Goal: Information Seeking & Learning: Learn about a topic

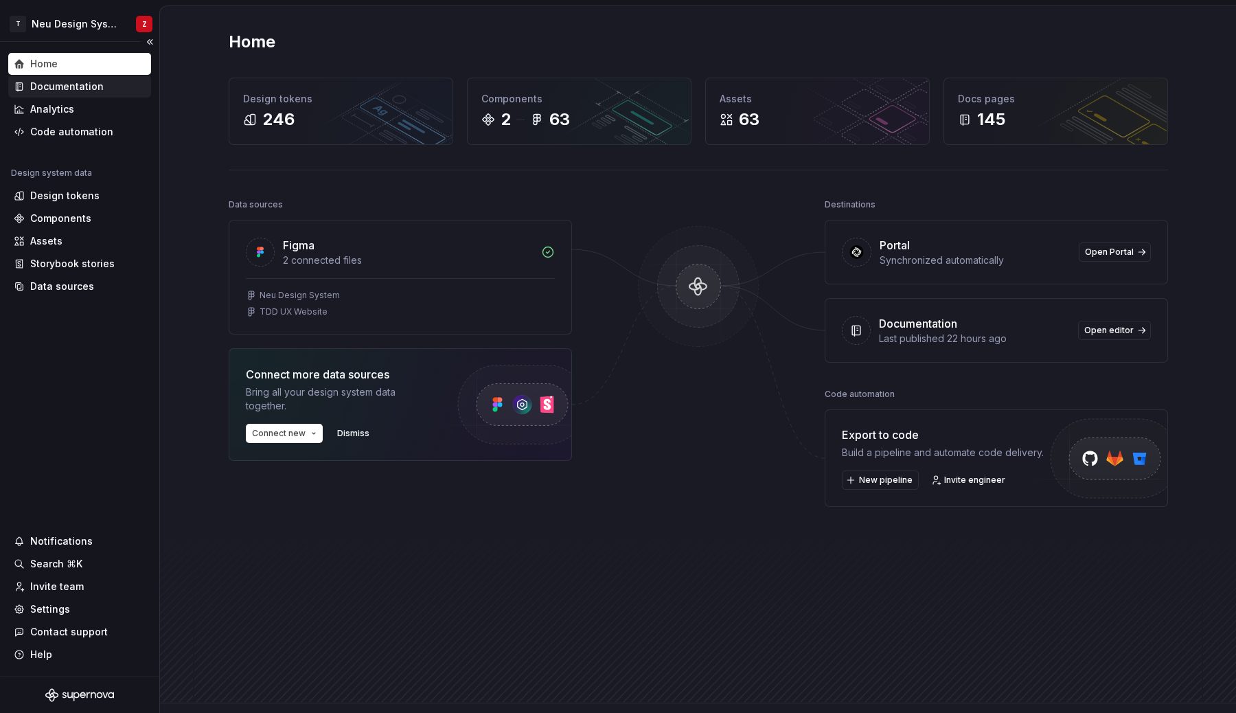
click at [83, 91] on div "Documentation" at bounding box center [66, 87] width 73 height 14
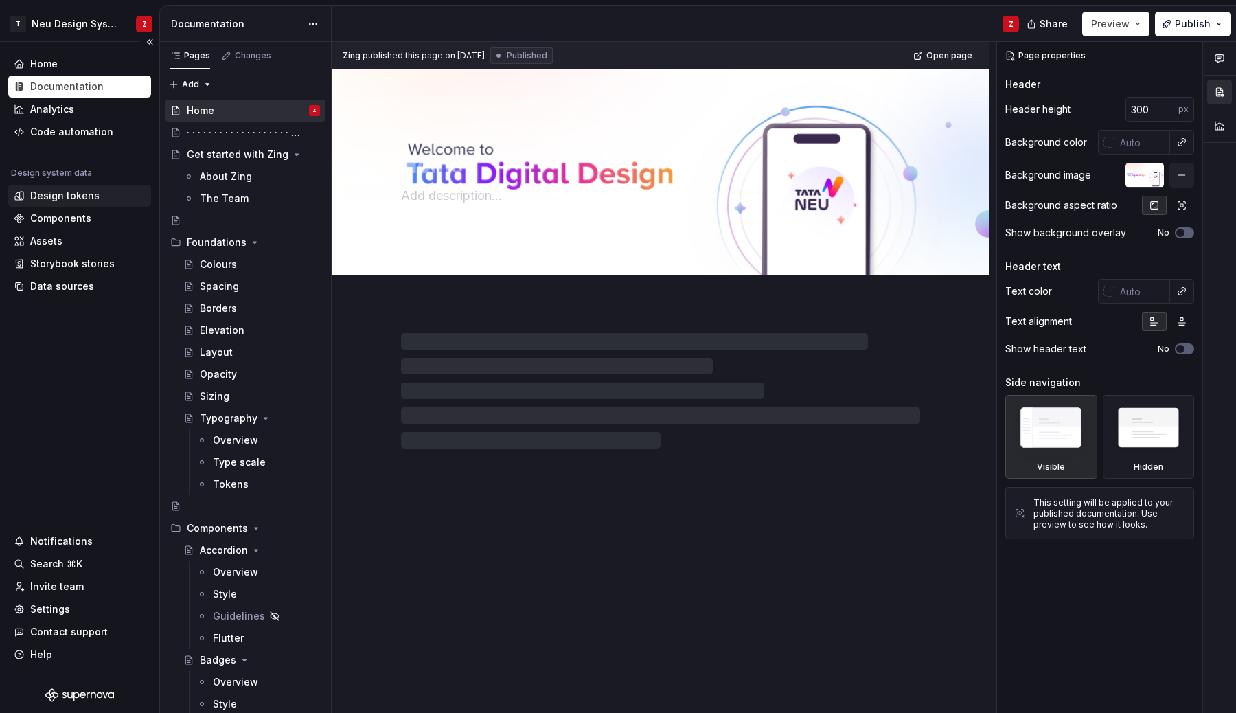
click at [58, 196] on div "Design tokens" at bounding box center [64, 196] width 69 height 14
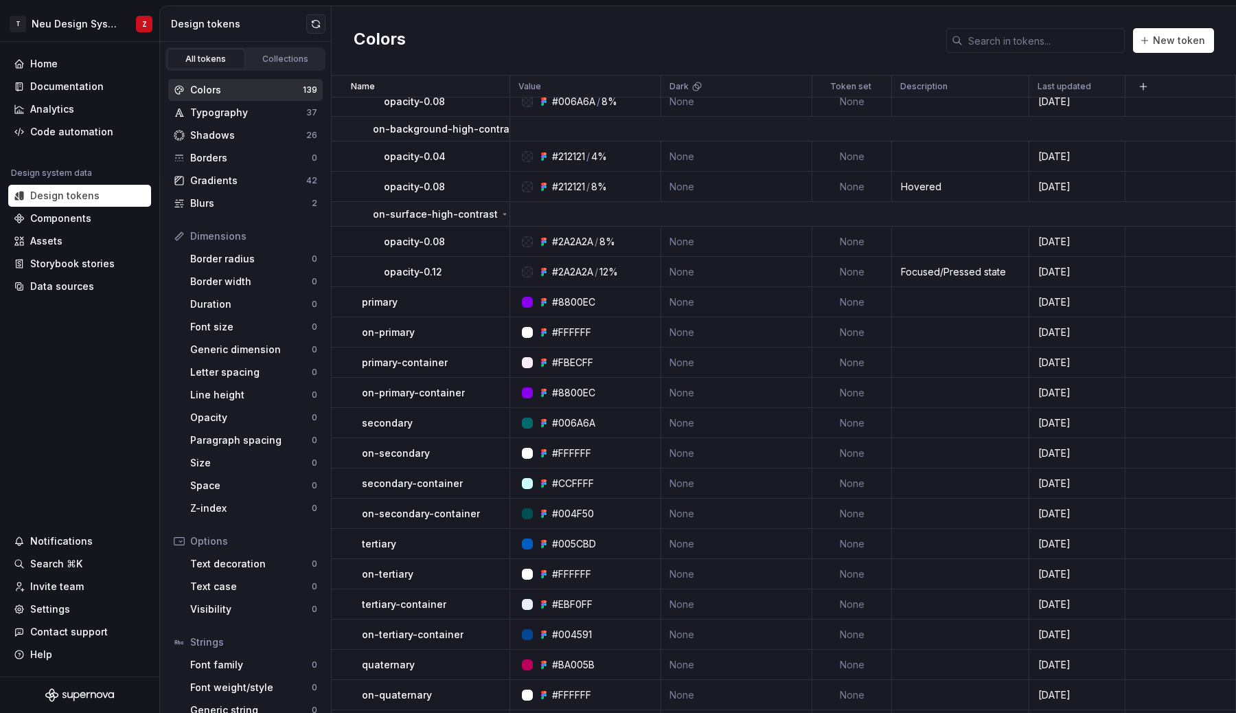
scroll to position [2839, 0]
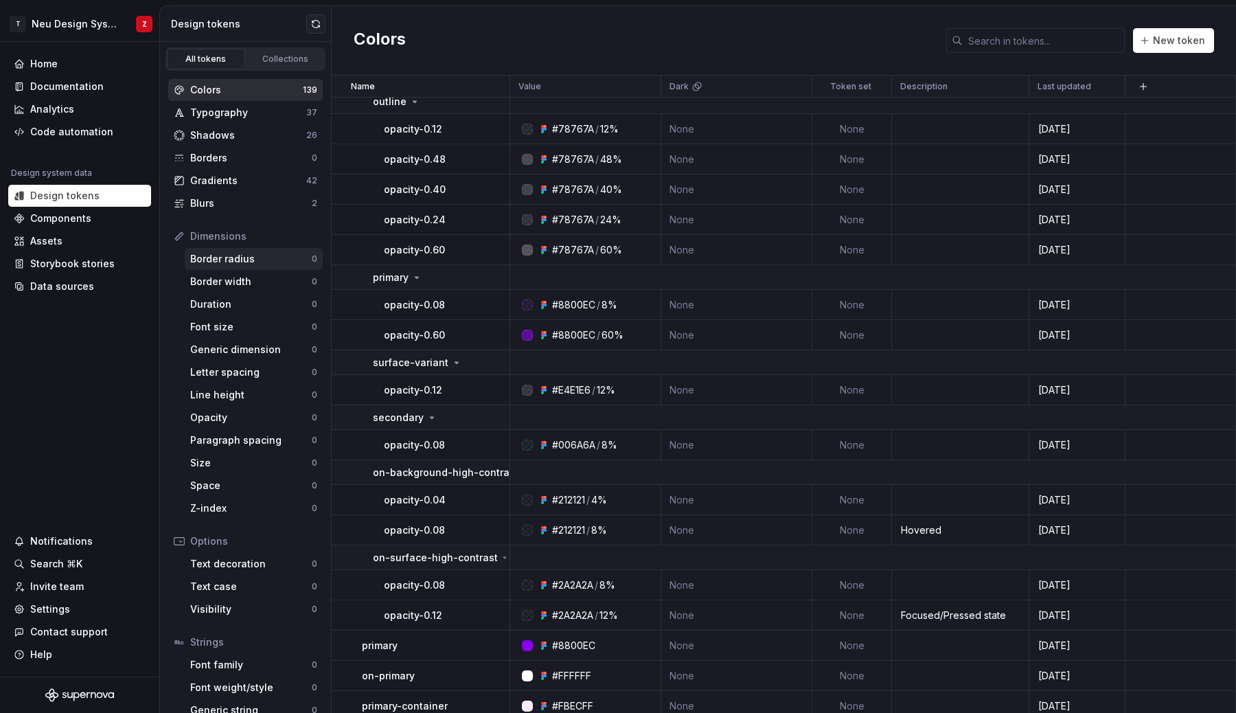
click at [220, 262] on div "Border radius" at bounding box center [250, 259] width 121 height 14
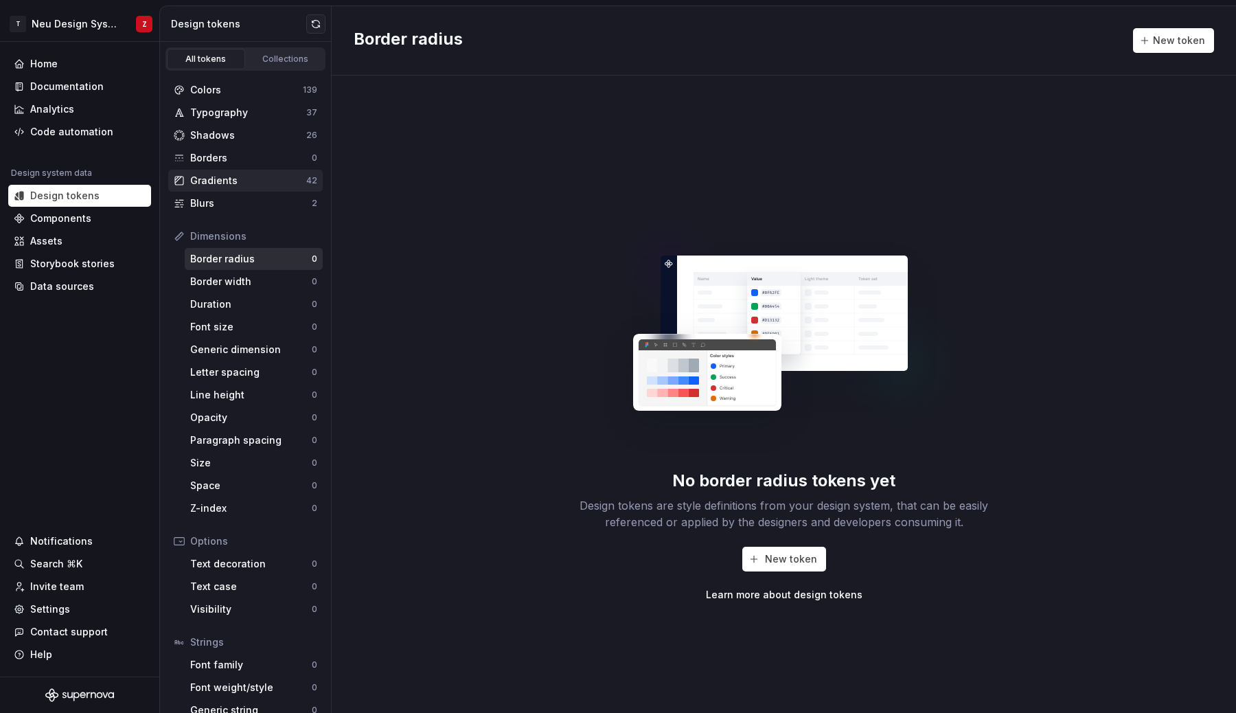
click at [209, 179] on div "Gradients" at bounding box center [248, 181] width 116 height 14
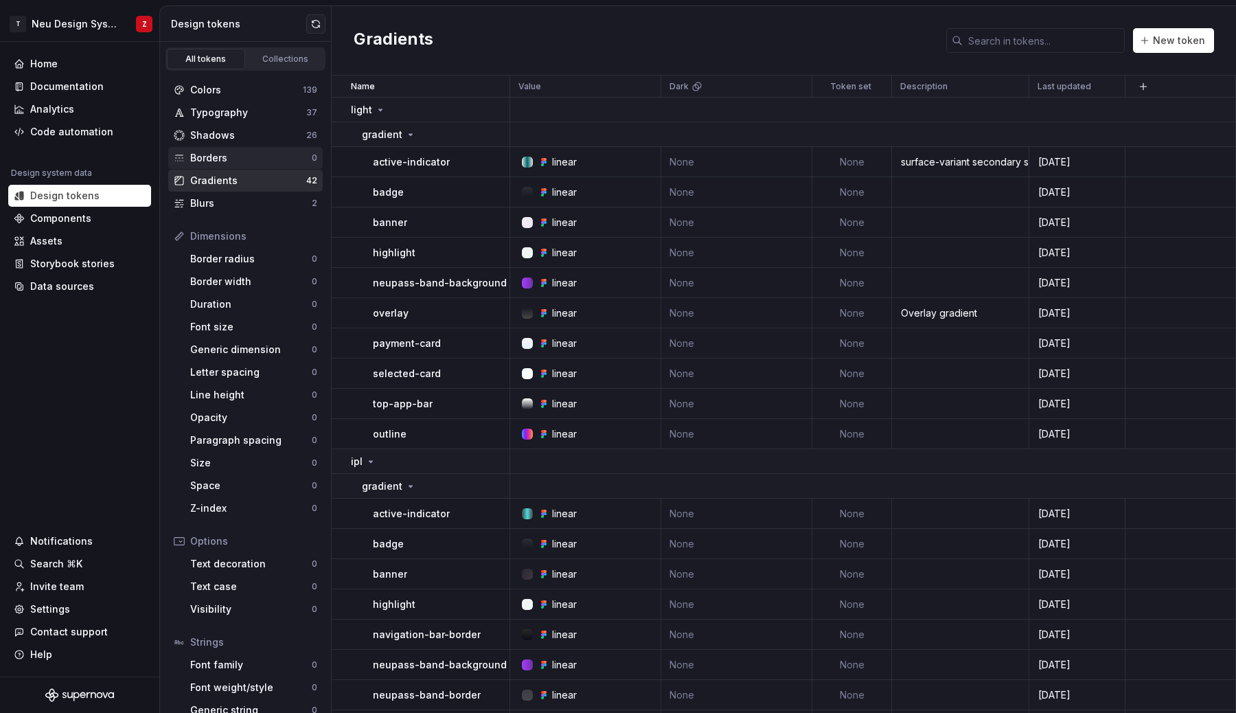
click at [227, 163] on div "Borders" at bounding box center [250, 158] width 121 height 14
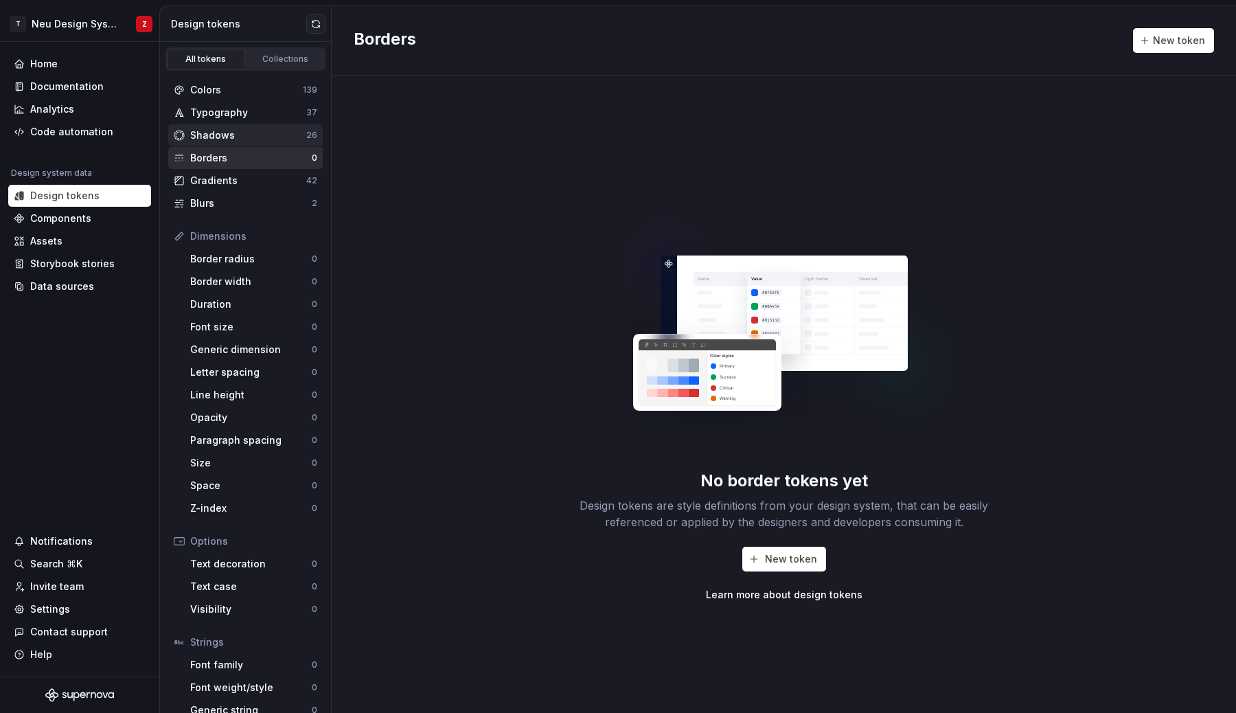
click at [230, 137] on div "Shadows" at bounding box center [248, 135] width 116 height 14
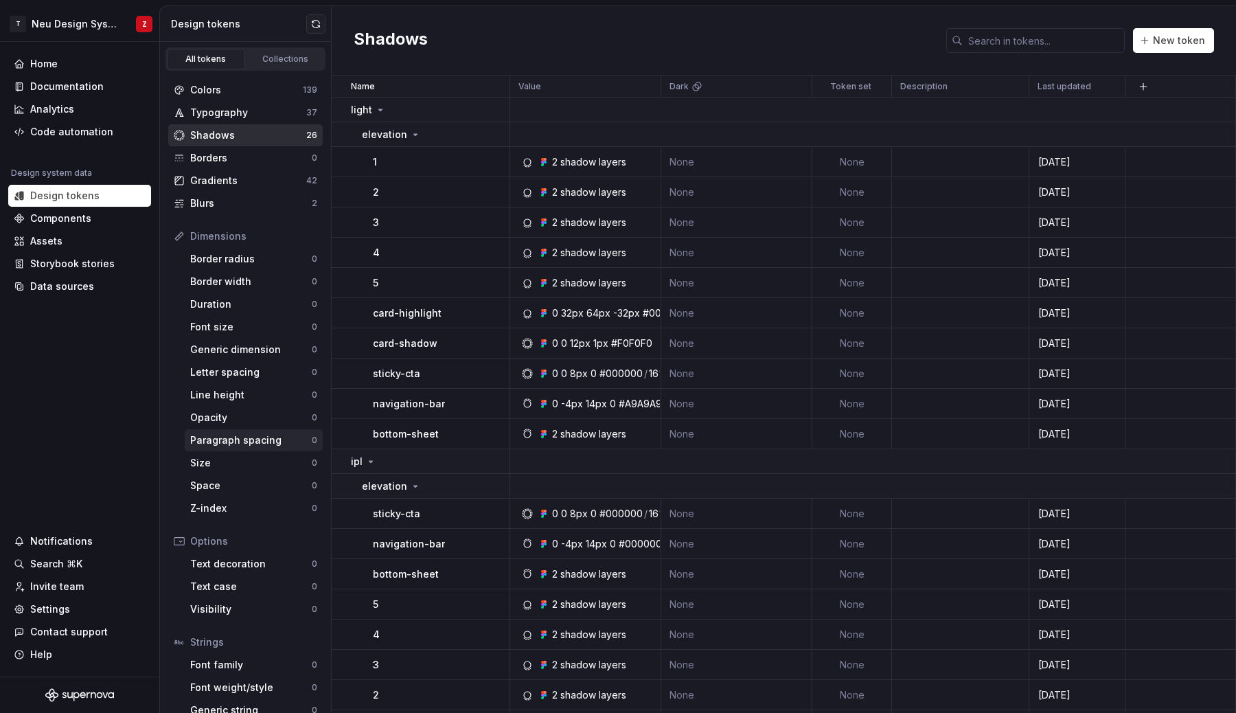
scroll to position [39, 0]
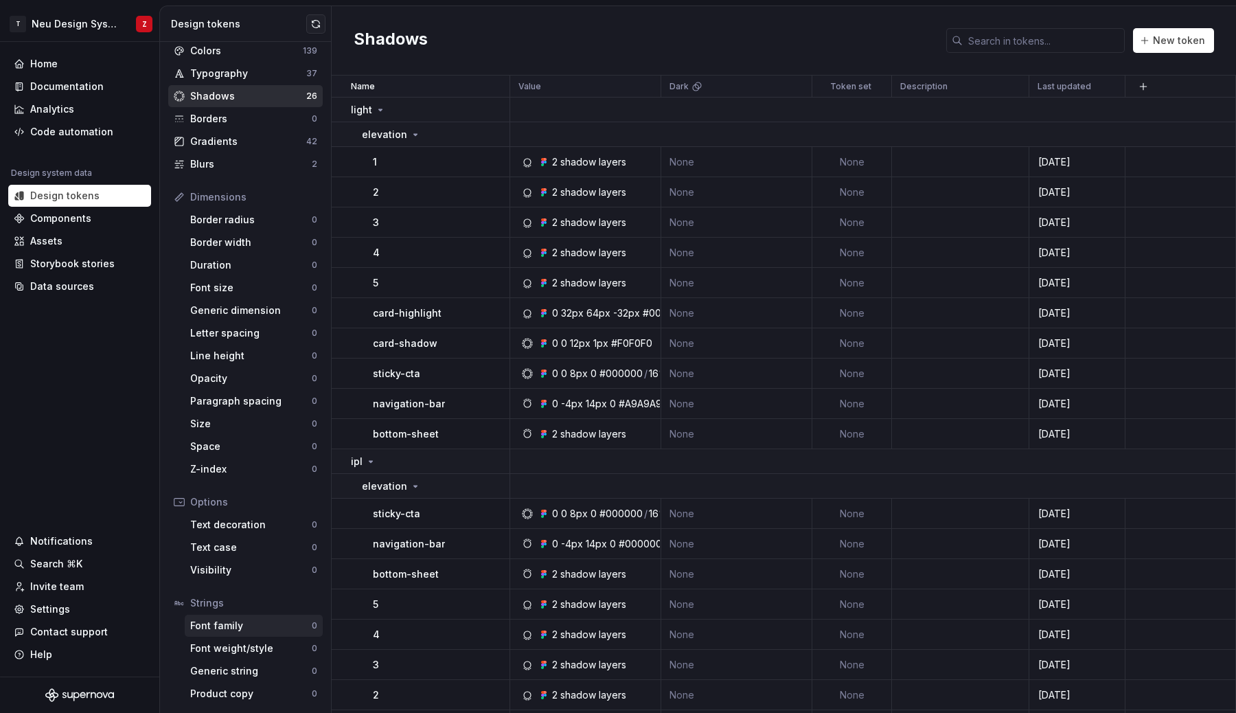
click at [232, 628] on div "Font family" at bounding box center [250, 625] width 121 height 14
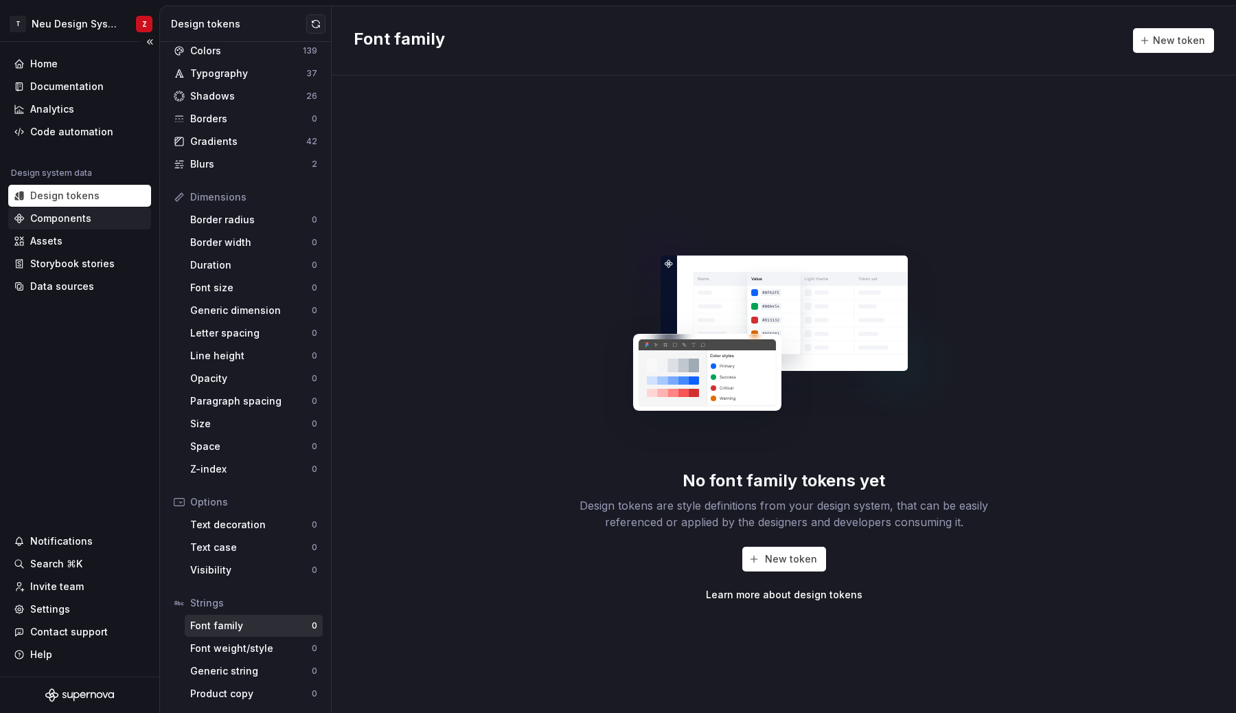
click at [69, 221] on div "Components" at bounding box center [60, 218] width 61 height 14
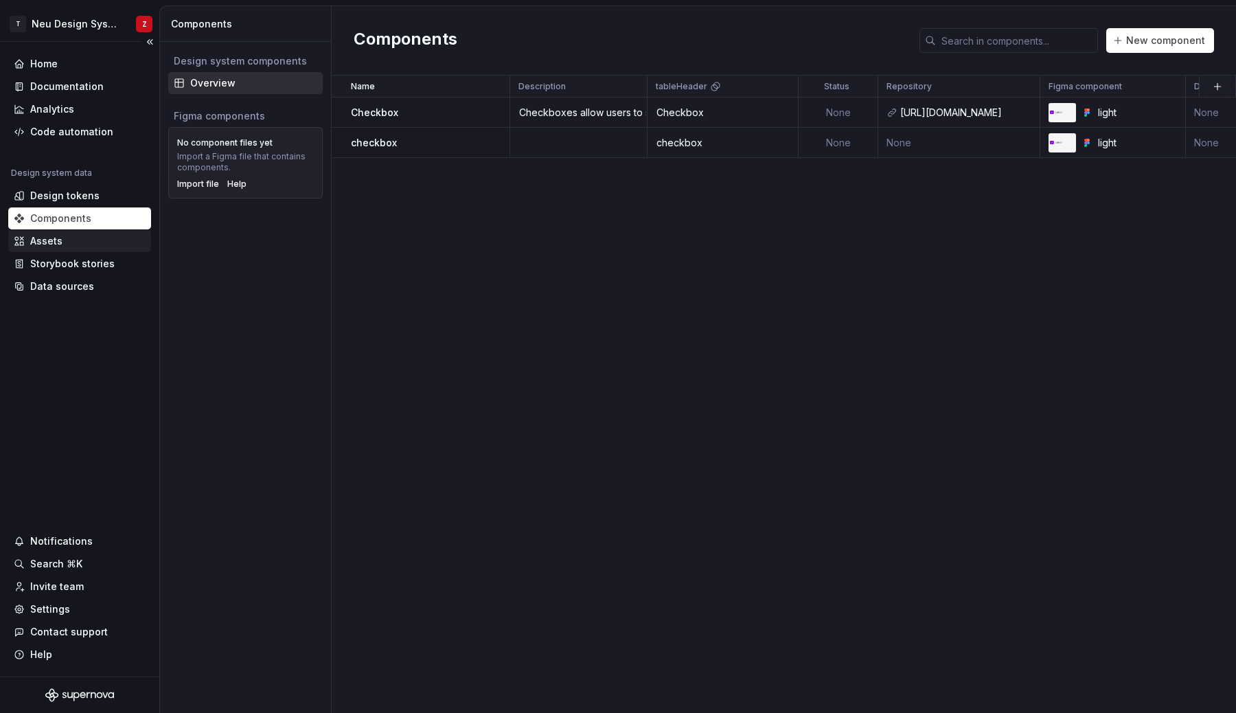
click at [74, 244] on div "Assets" at bounding box center [80, 241] width 132 height 14
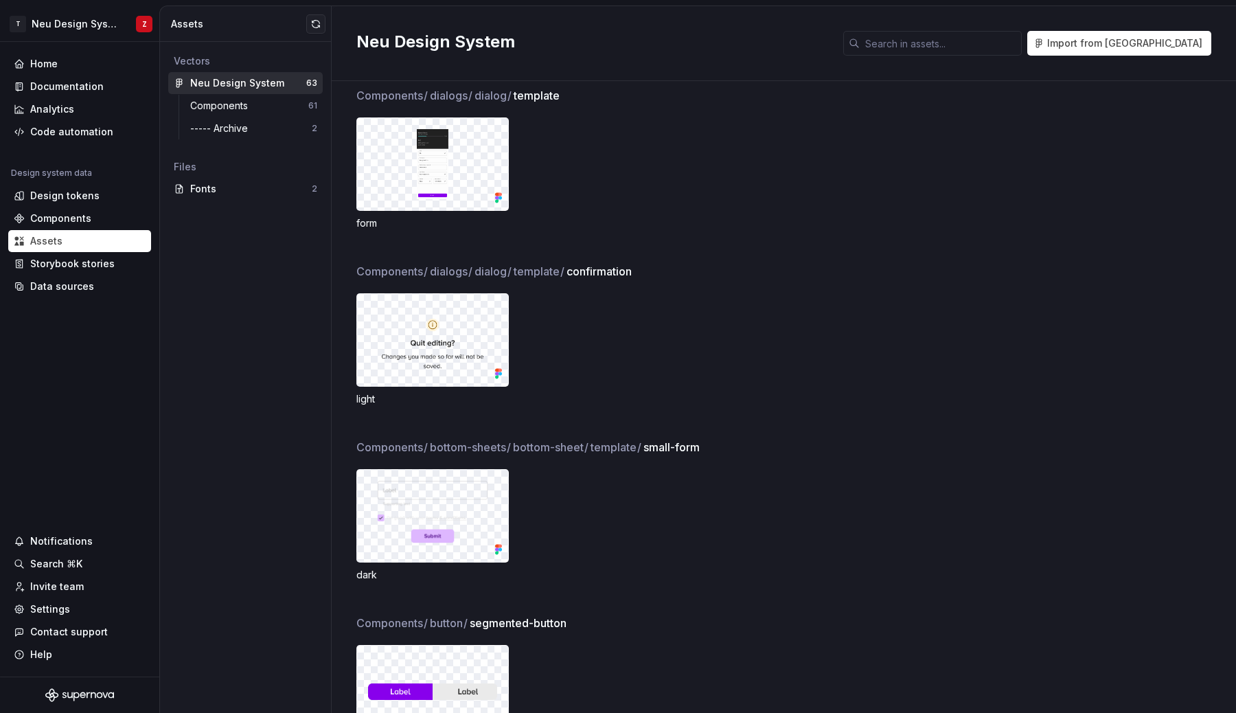
scroll to position [3289, 0]
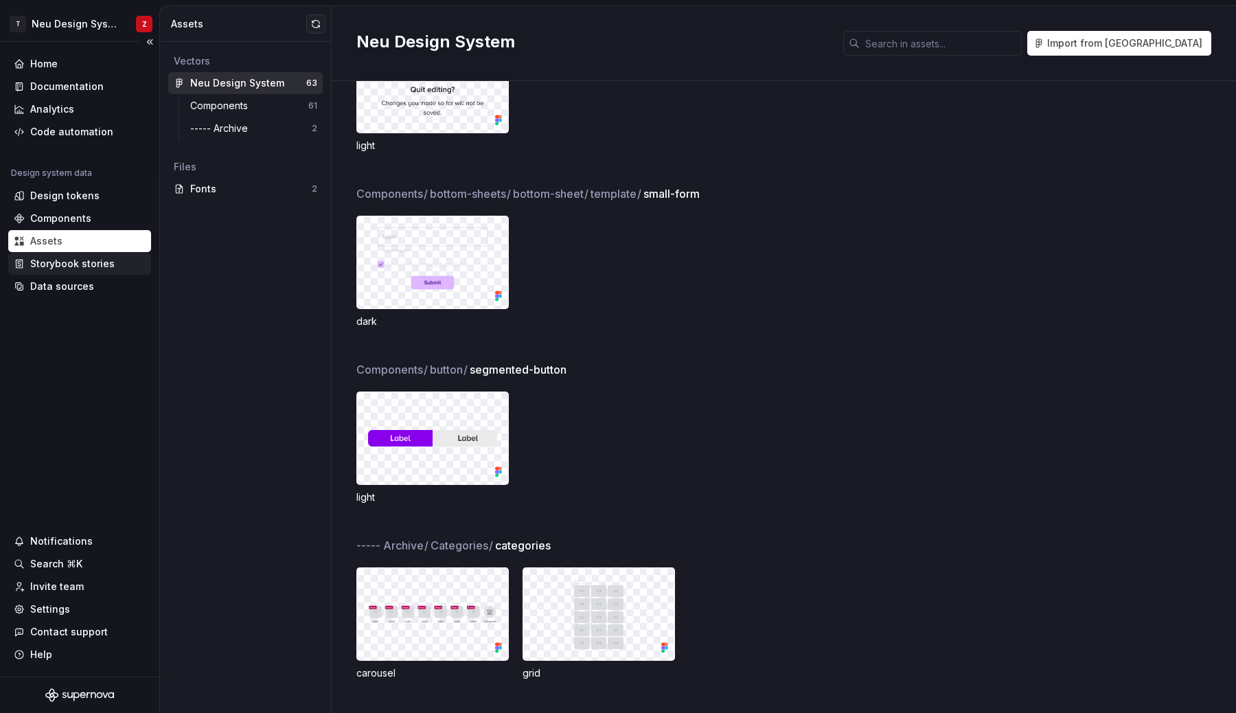
click at [80, 267] on div "Storybook stories" at bounding box center [72, 264] width 84 height 14
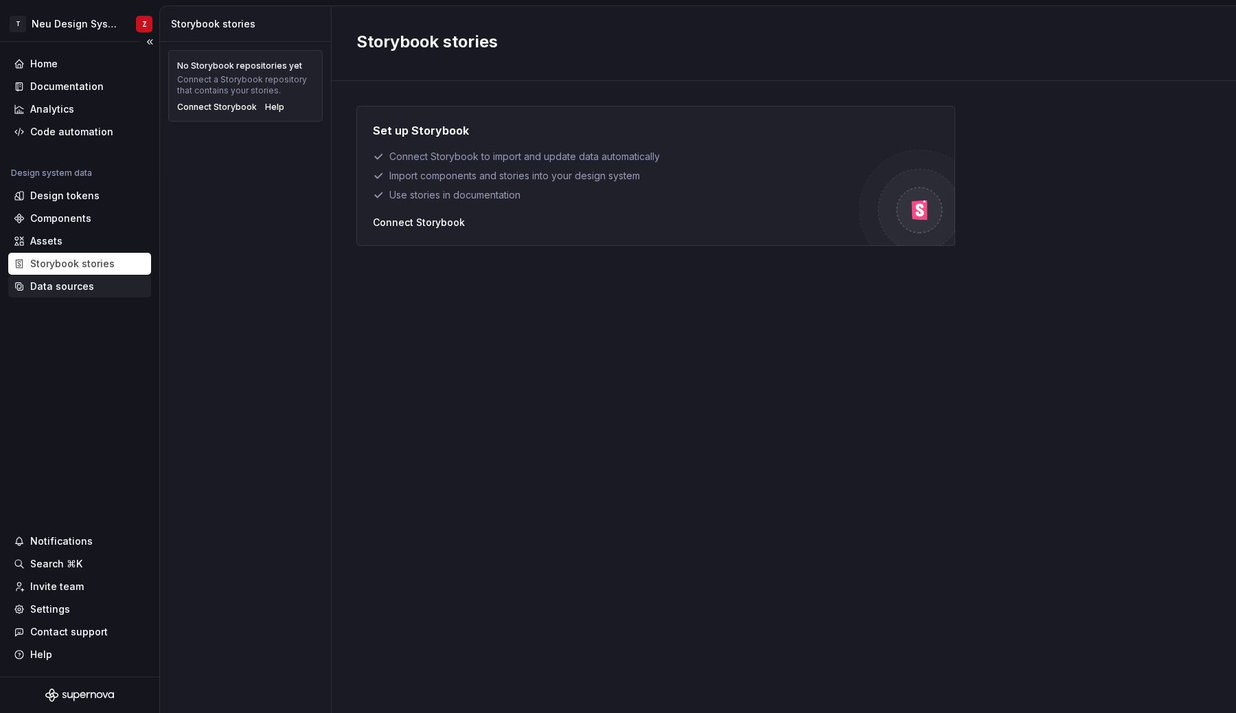
click at [66, 288] on div "Data sources" at bounding box center [62, 286] width 64 height 14
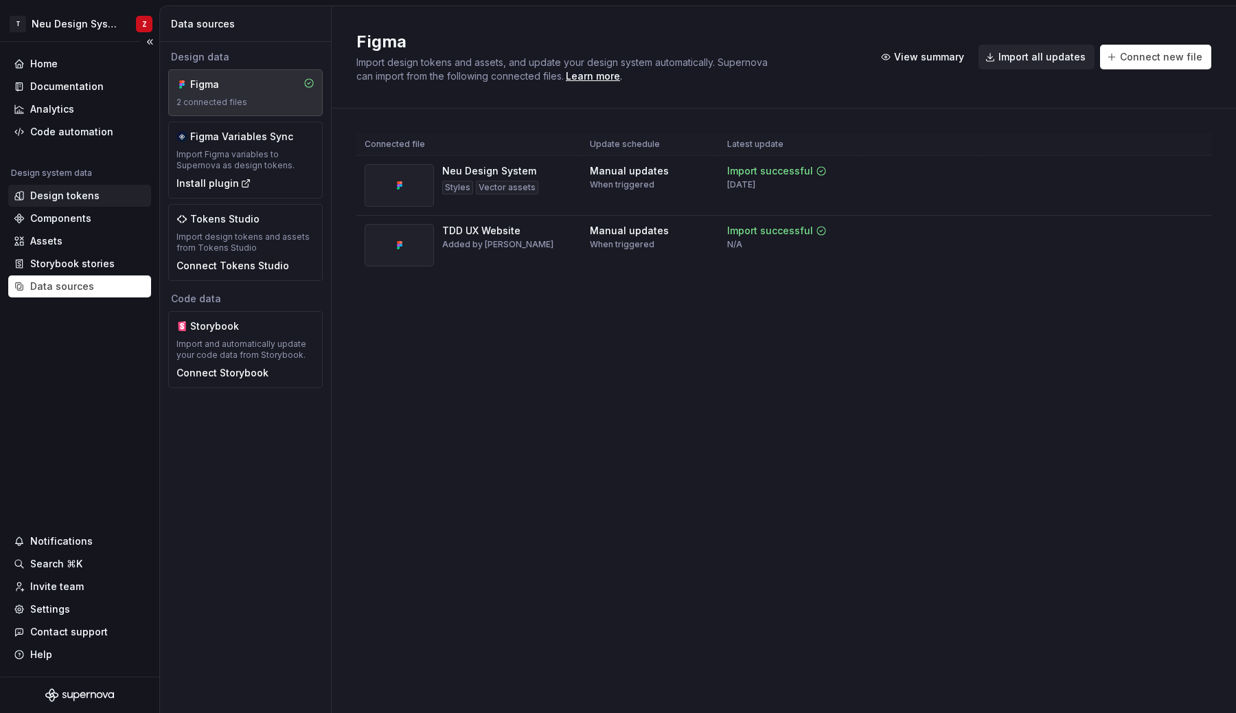
click at [60, 202] on div "Design tokens" at bounding box center [64, 196] width 69 height 14
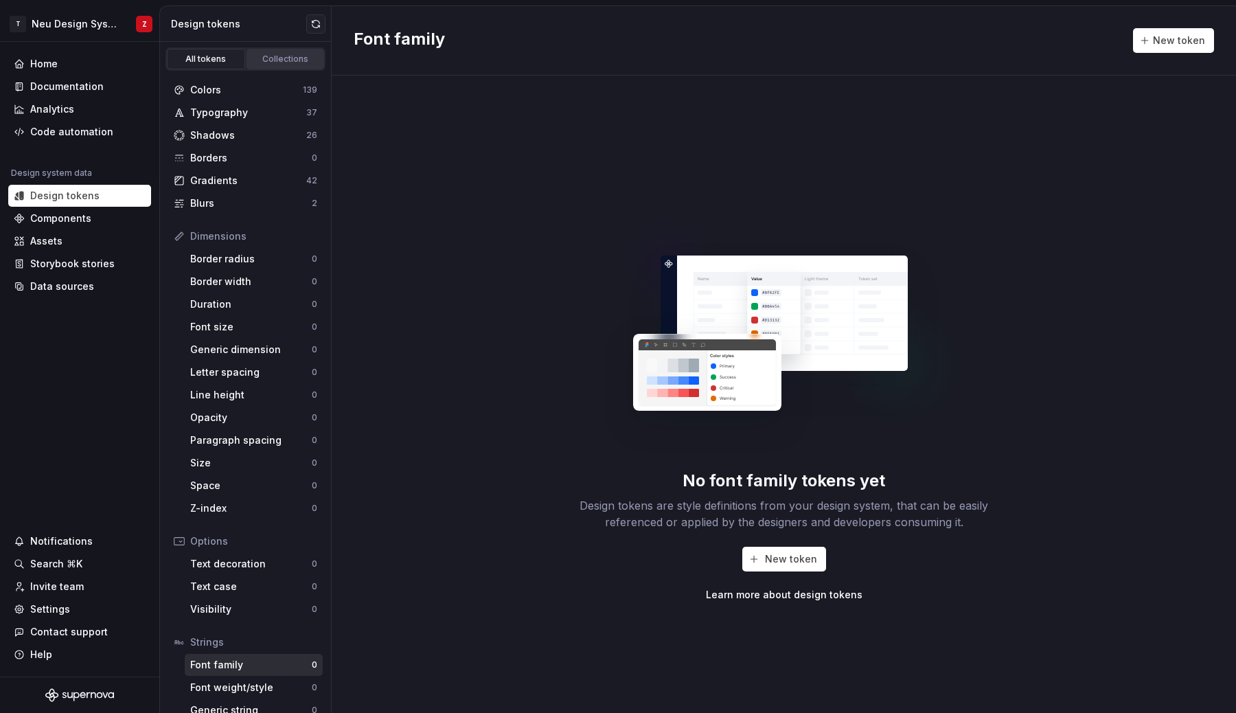
click at [280, 62] on div "Collections" at bounding box center [285, 59] width 69 height 11
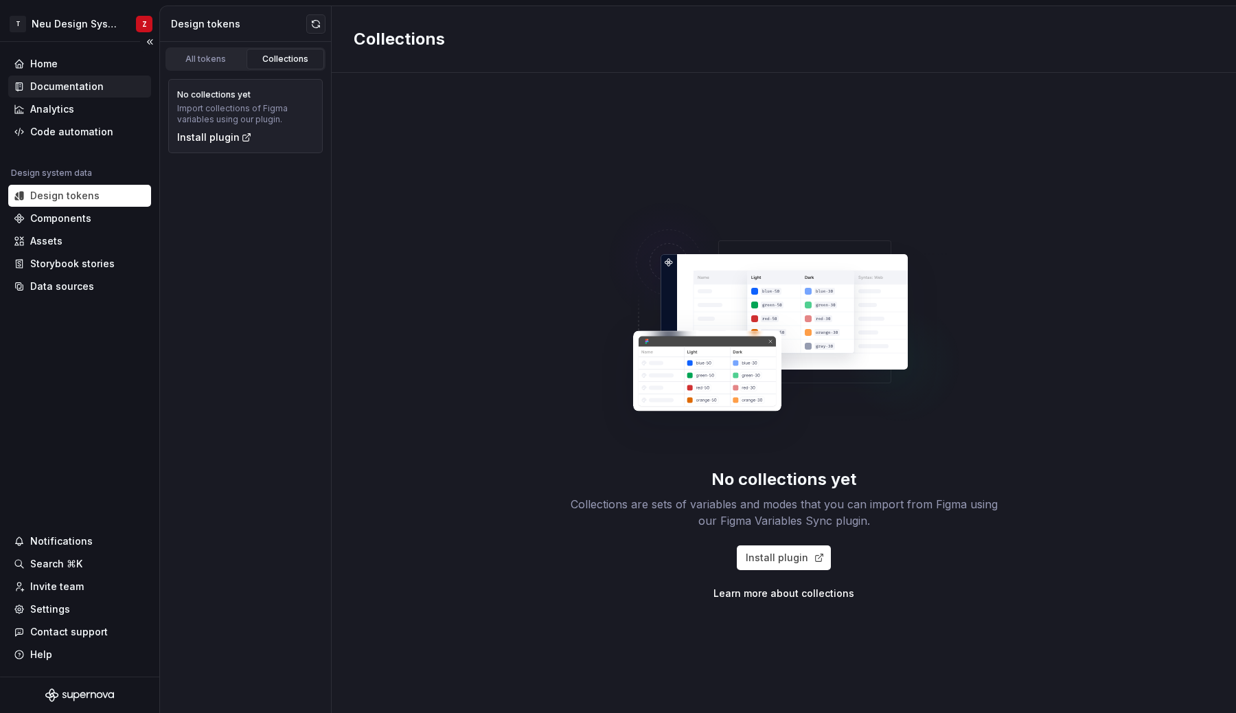
click at [52, 81] on div "Documentation" at bounding box center [66, 87] width 73 height 14
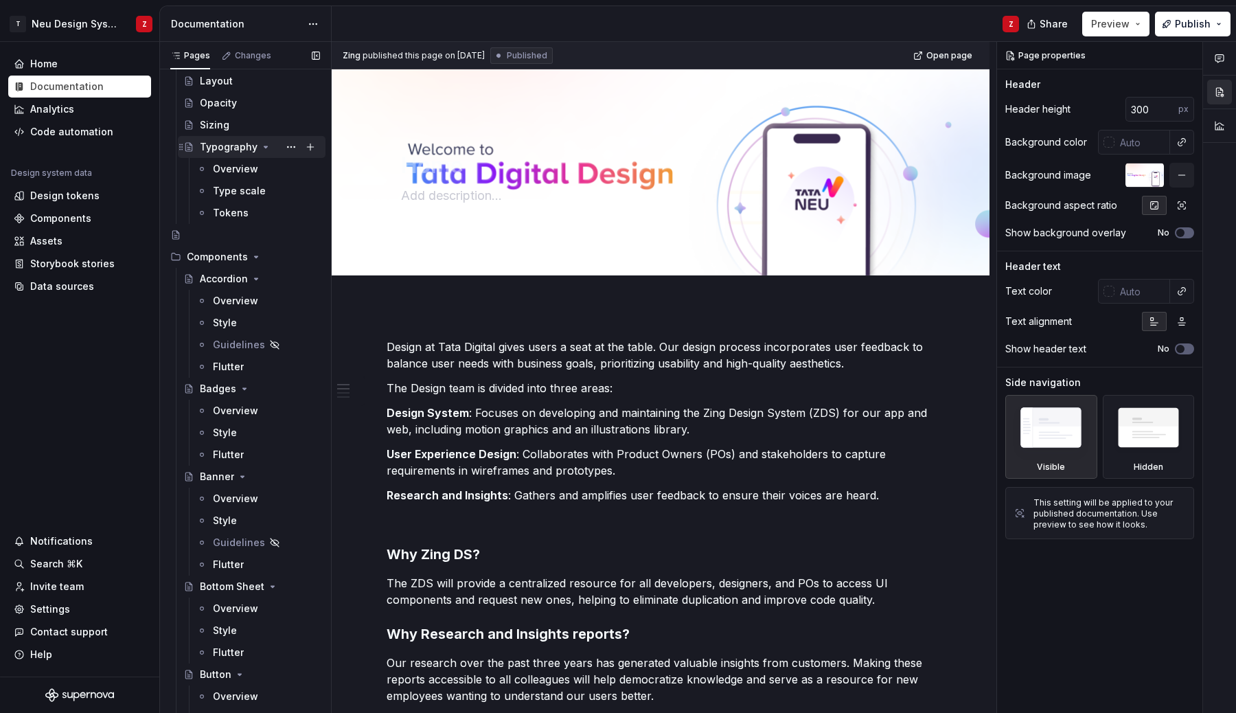
scroll to position [360, 0]
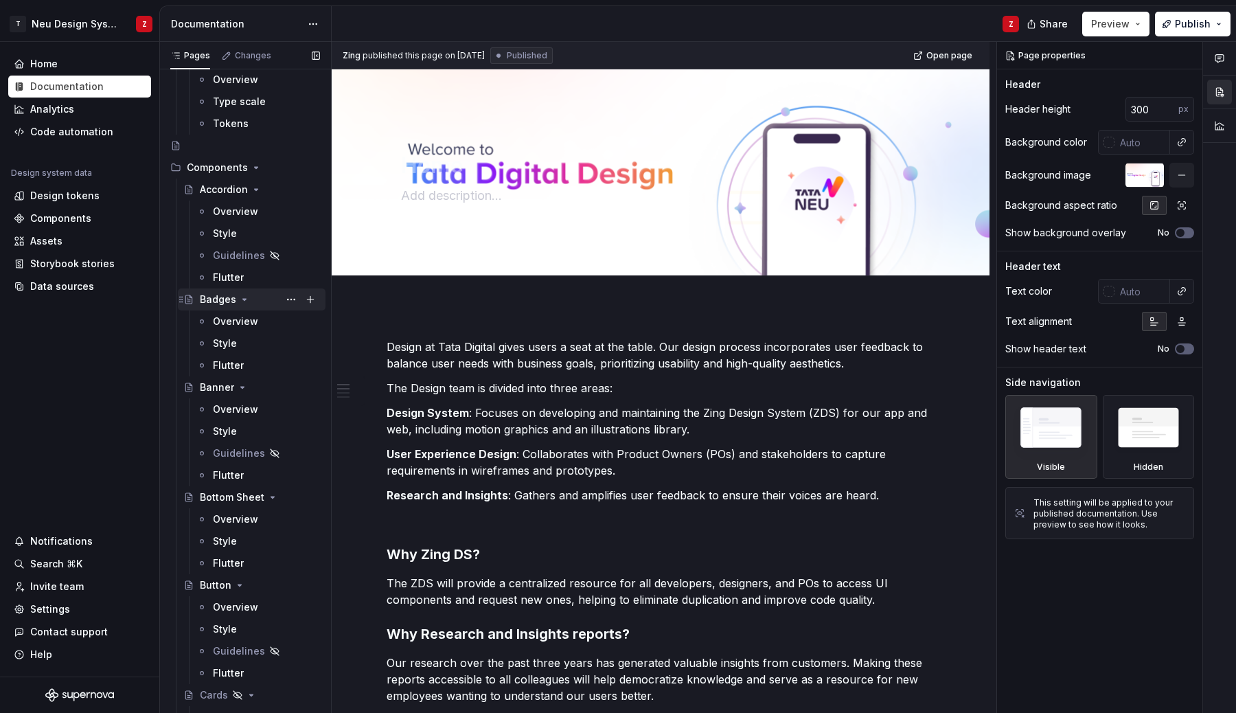
click at [217, 301] on div "Badges" at bounding box center [218, 299] width 36 height 14
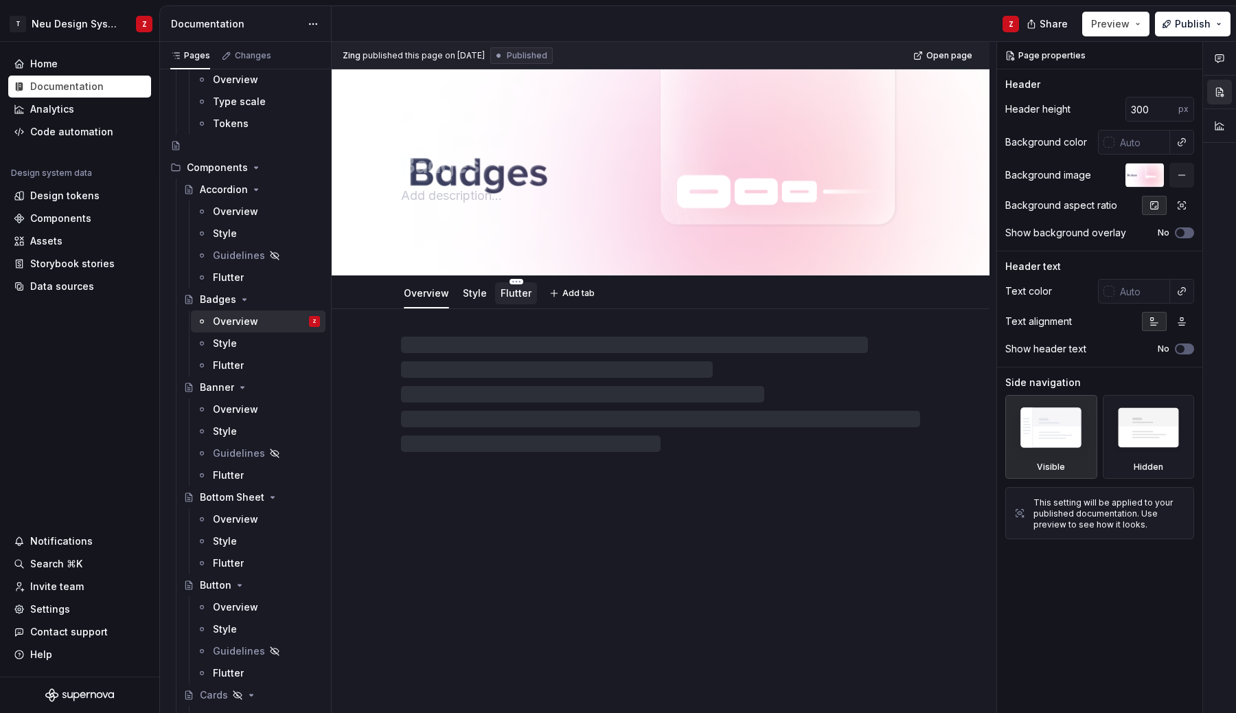
click at [521, 297] on link "Flutter" at bounding box center [515, 293] width 31 height 12
click at [436, 296] on link "Overview" at bounding box center [426, 293] width 45 height 12
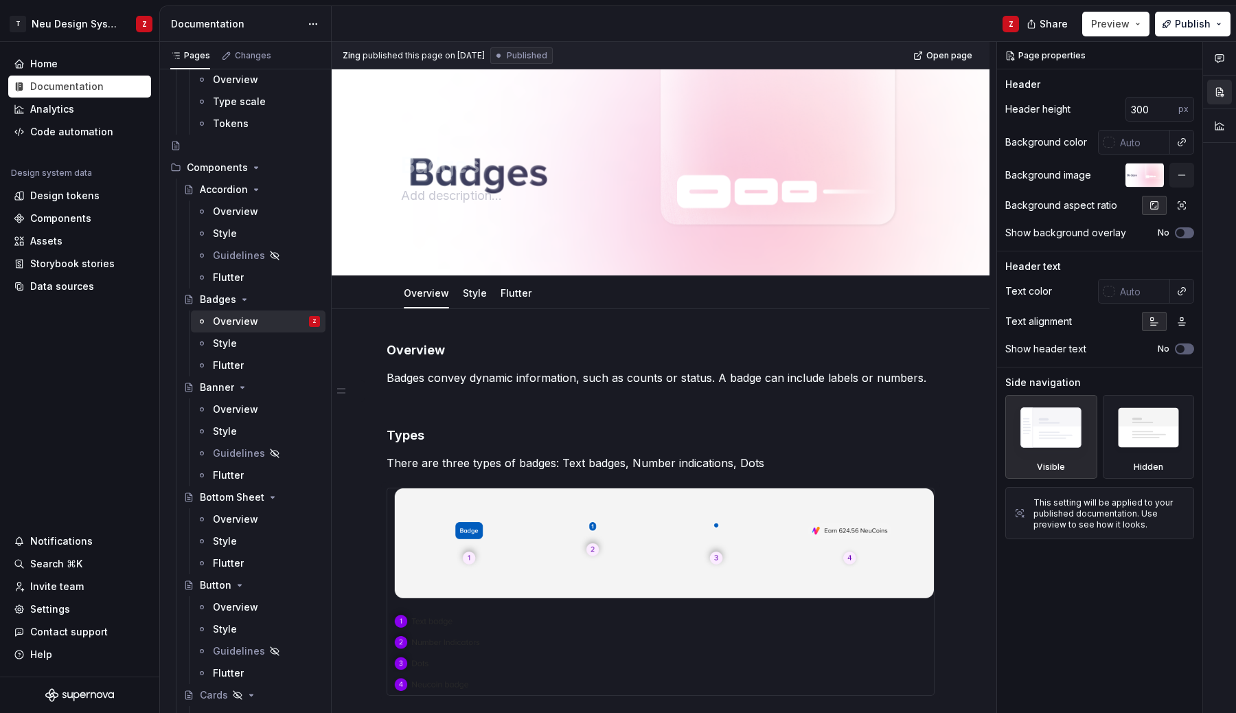
scroll to position [215, 0]
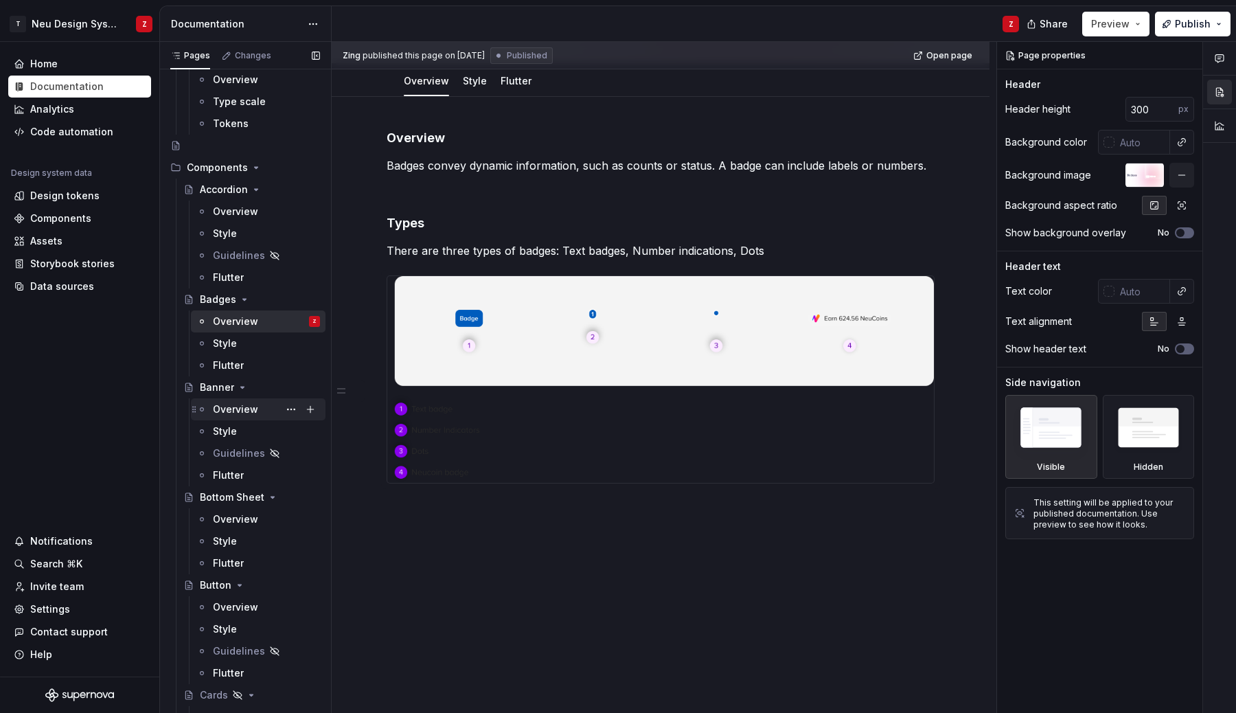
click at [229, 407] on div "Overview" at bounding box center [235, 409] width 45 height 14
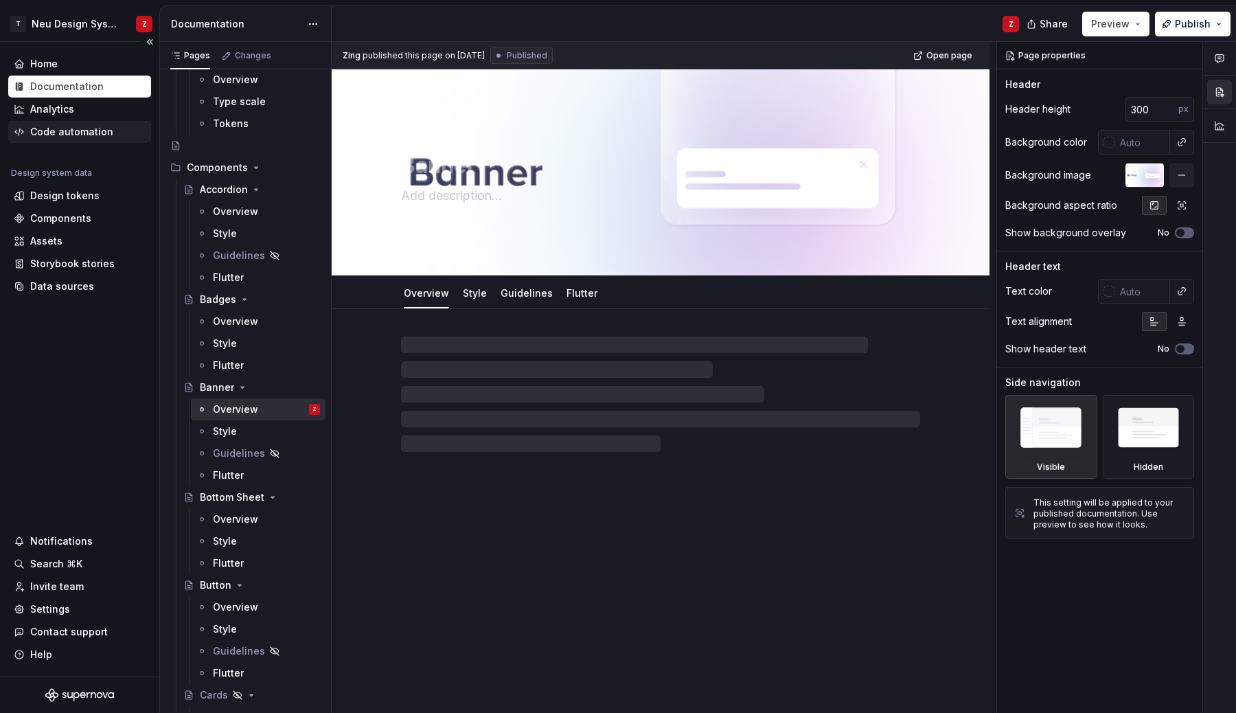
click at [67, 134] on div "Code automation" at bounding box center [71, 132] width 83 height 14
type textarea "*"
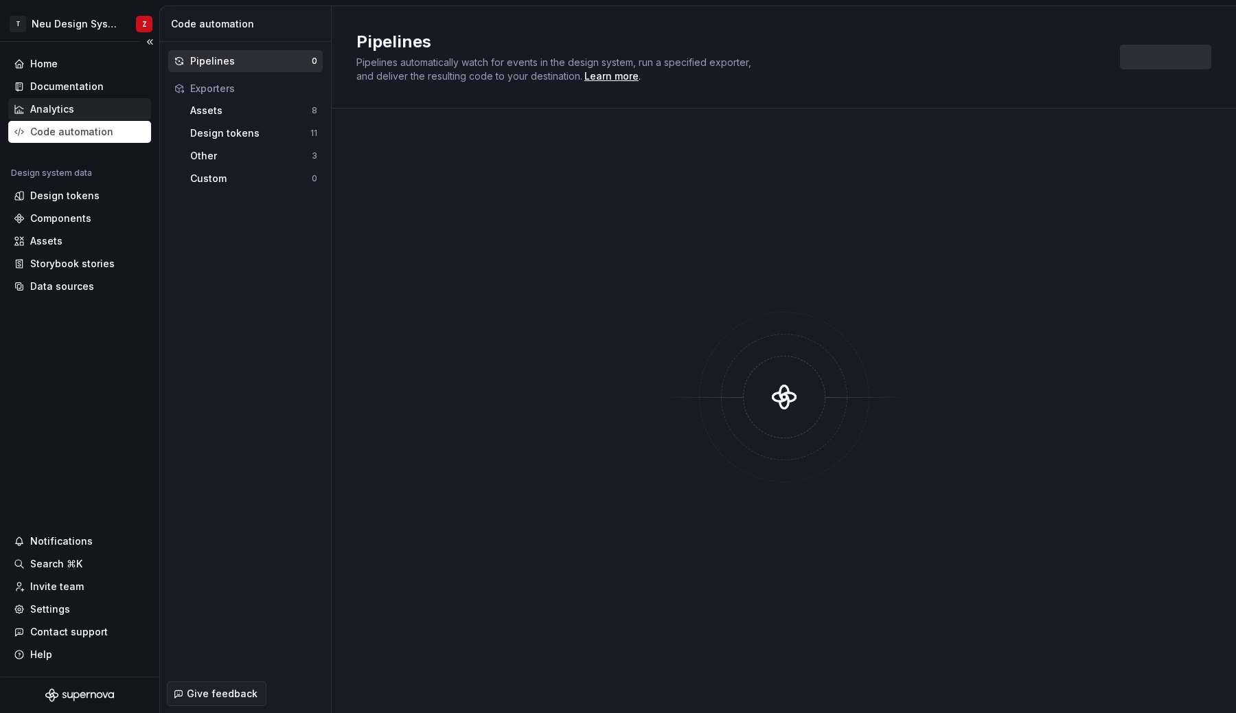
click at [45, 109] on div "Analytics" at bounding box center [52, 109] width 44 height 14
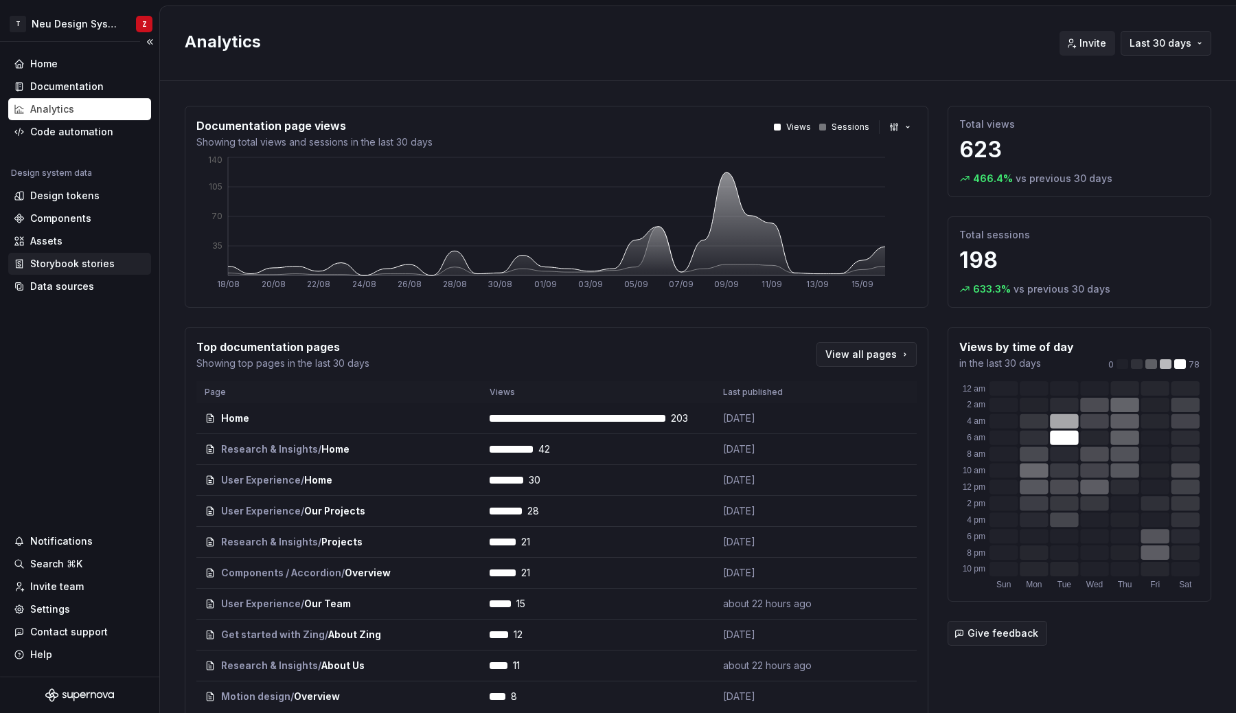
click at [69, 266] on div "Storybook stories" at bounding box center [72, 264] width 84 height 14
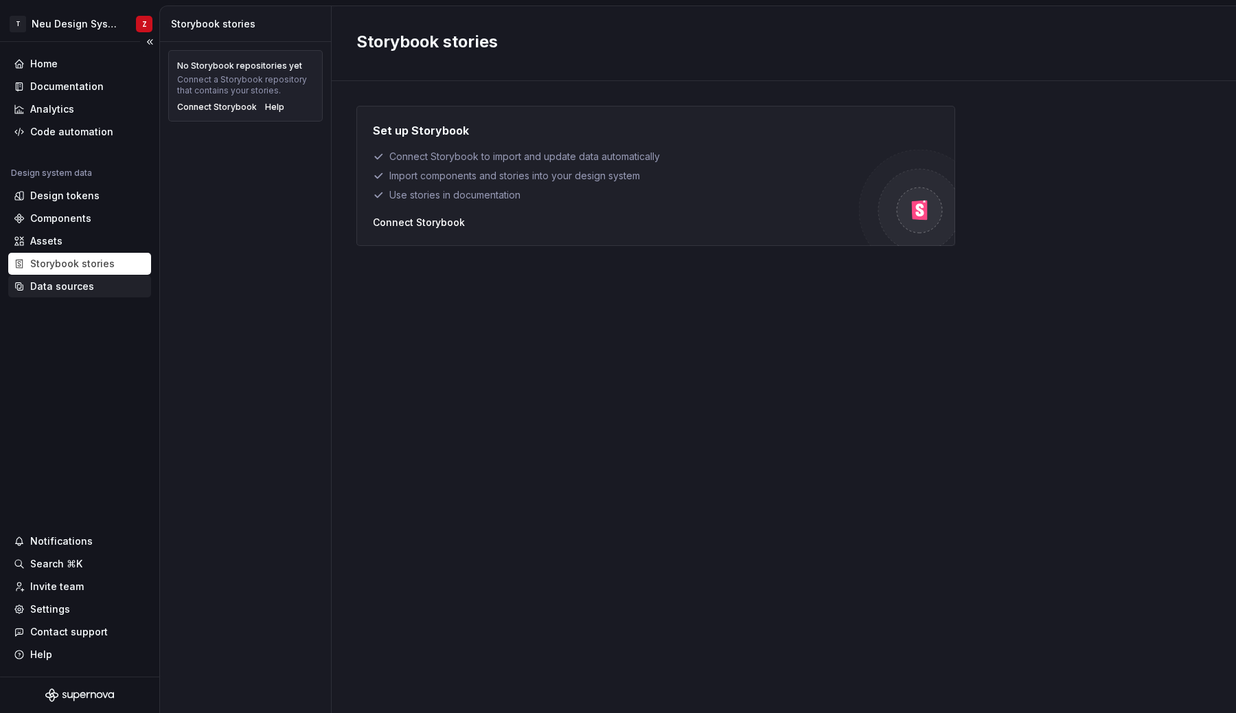
click at [67, 291] on div "Data sources" at bounding box center [62, 286] width 64 height 14
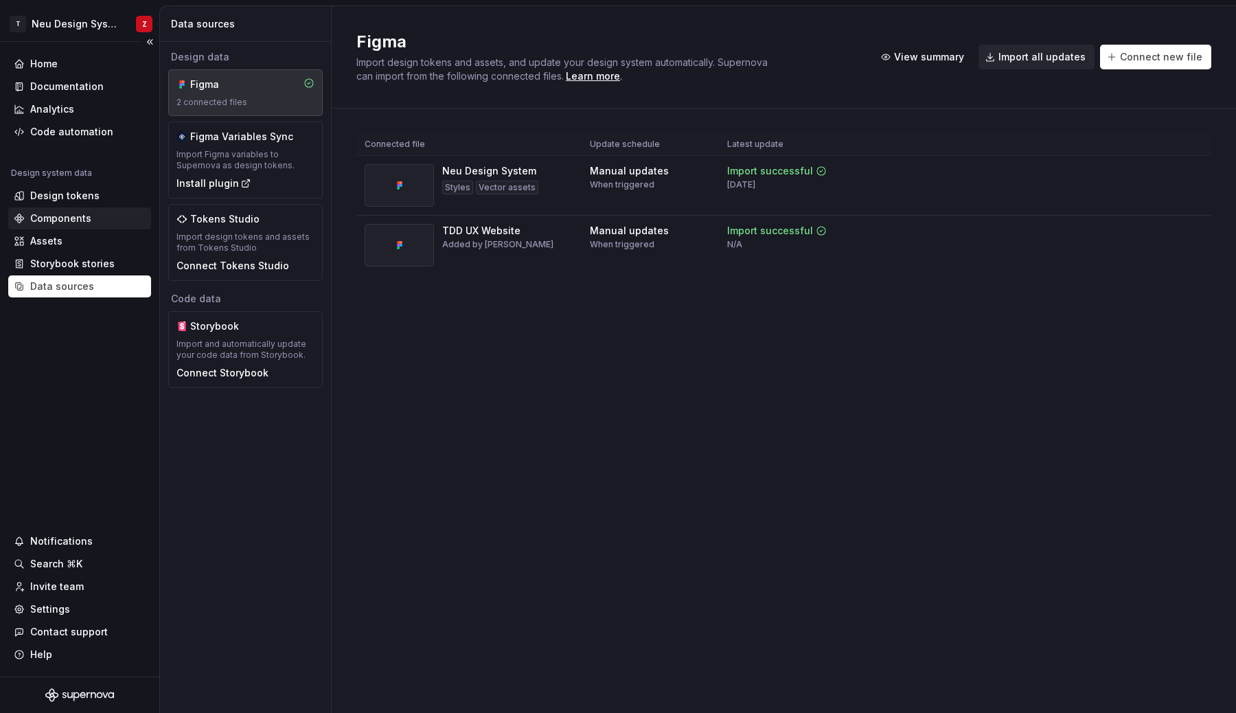
click at [74, 217] on div "Components" at bounding box center [60, 218] width 61 height 14
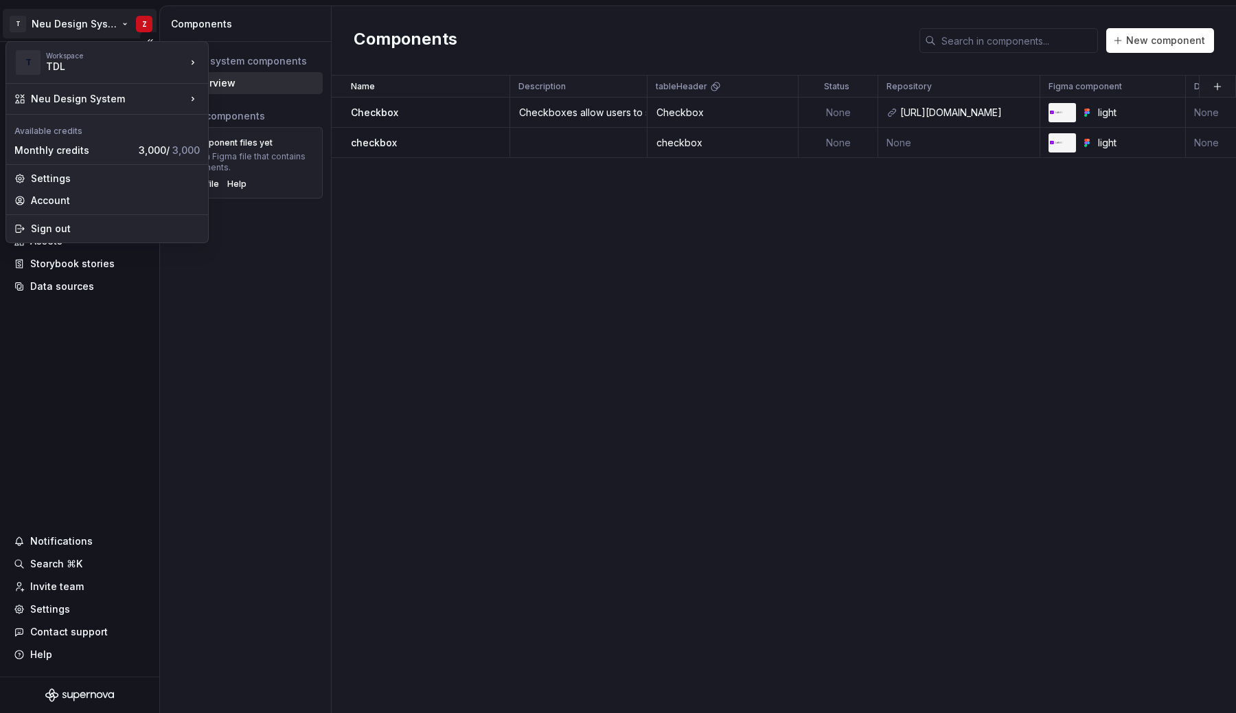
click at [141, 25] on html "T Neu Design System Z Home Documentation Analytics Code automation Design syste…" at bounding box center [618, 356] width 1236 height 713
click at [240, 82] on div "TDL" at bounding box center [275, 83] width 89 height 14
